Goal: Entertainment & Leisure: Consume media (video, audio)

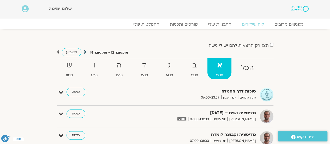
click at [84, 53] on icon at bounding box center [85, 51] width 3 height 5
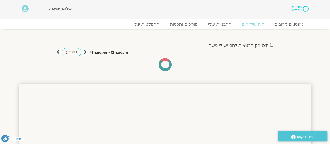
click at [84, 53] on icon at bounding box center [85, 51] width 3 height 5
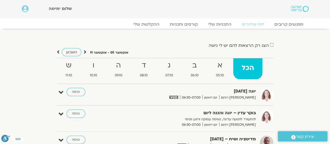
click at [85, 52] on icon at bounding box center [85, 51] width 3 height 5
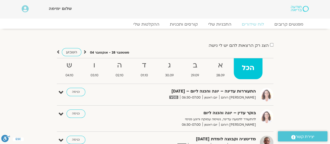
click at [85, 52] on icon at bounding box center [85, 51] width 3 height 5
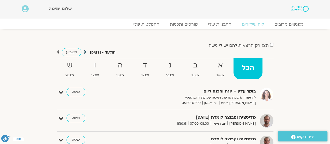
click at [84, 52] on icon at bounding box center [85, 51] width 3 height 5
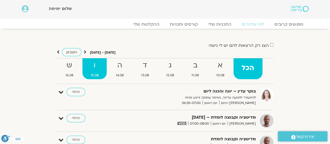
click at [92, 70] on strong "ו" at bounding box center [95, 66] width 24 height 12
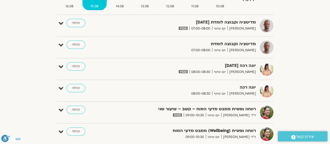
scroll to position [78, 0]
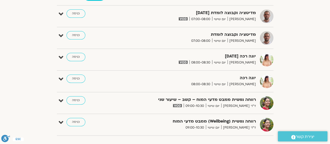
click at [182, 105] on img at bounding box center [177, 105] width 9 height 3
click at [79, 100] on link "כניסה" at bounding box center [76, 100] width 19 height 8
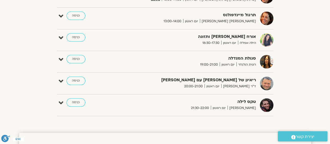
scroll to position [2, 0]
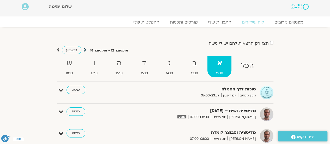
click at [84, 49] on icon at bounding box center [85, 49] width 3 height 5
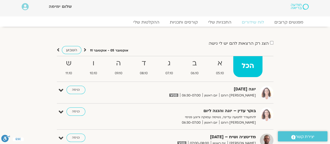
click at [84, 49] on icon at bounding box center [85, 49] width 3 height 5
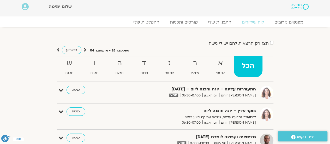
scroll to position [0, 0]
click at [84, 49] on icon at bounding box center [85, 49] width 3 height 5
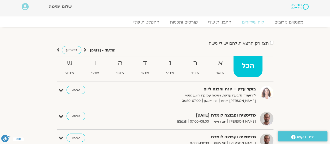
click at [84, 49] on icon at bounding box center [85, 49] width 3 height 5
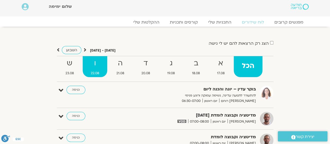
click at [96, 65] on strong "ו" at bounding box center [95, 63] width 25 height 12
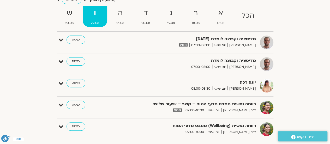
scroll to position [56, 0]
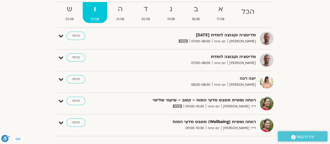
click at [182, 105] on img at bounding box center [177, 105] width 9 height 3
click at [73, 101] on link "כניסה" at bounding box center [76, 101] width 19 height 8
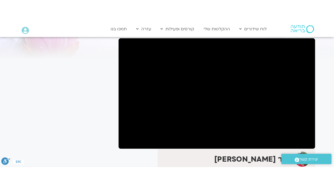
scroll to position [37, 0]
